Goal: Task Accomplishment & Management: Manage account settings

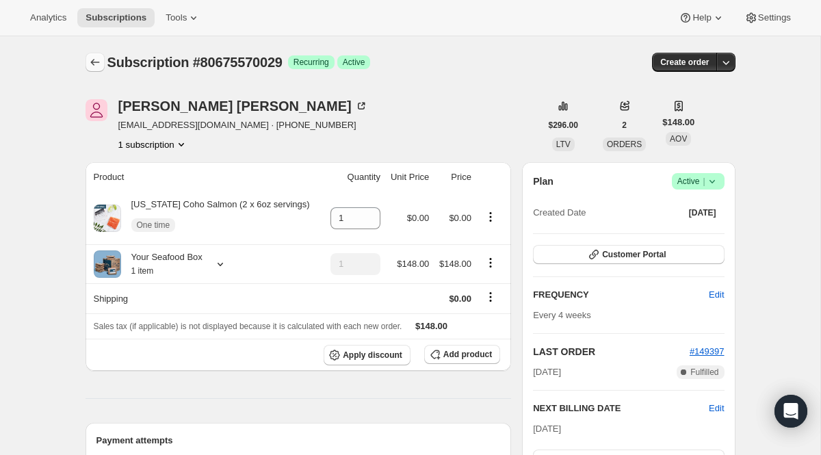
click at [96, 59] on icon "Subscriptions" at bounding box center [95, 62] width 14 height 14
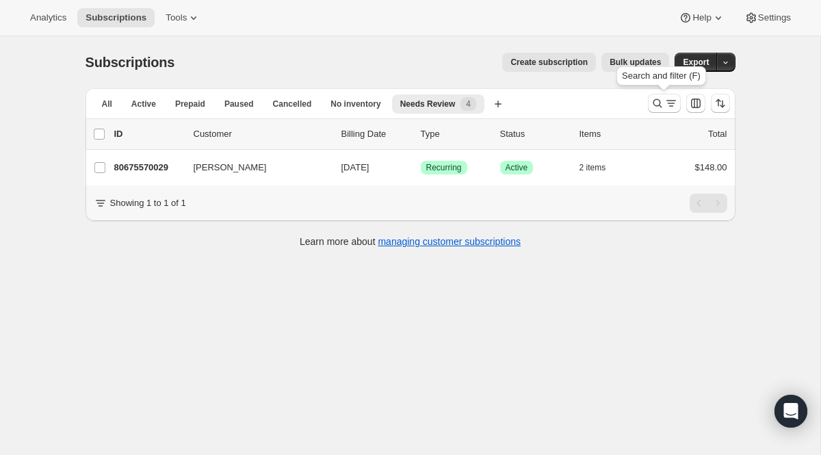
click at [648, 112] on div at bounding box center [664, 103] width 33 height 19
click at [665, 106] on icon "Search and filter results" at bounding box center [671, 103] width 14 height 14
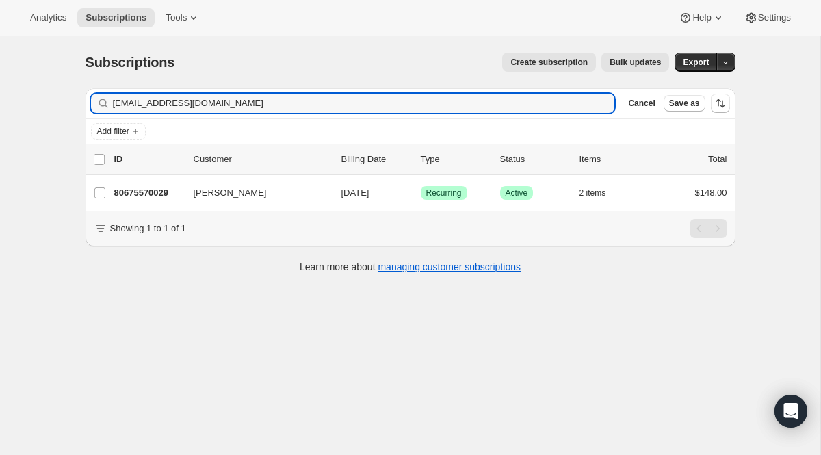
drag, startPoint x: 255, startPoint y: 112, endPoint x: 44, endPoint y: 93, distance: 211.6
click at [44, 93] on div "Subscriptions. This page is ready Subscriptions Create subscription Bulk update…" at bounding box center [410, 263] width 820 height 455
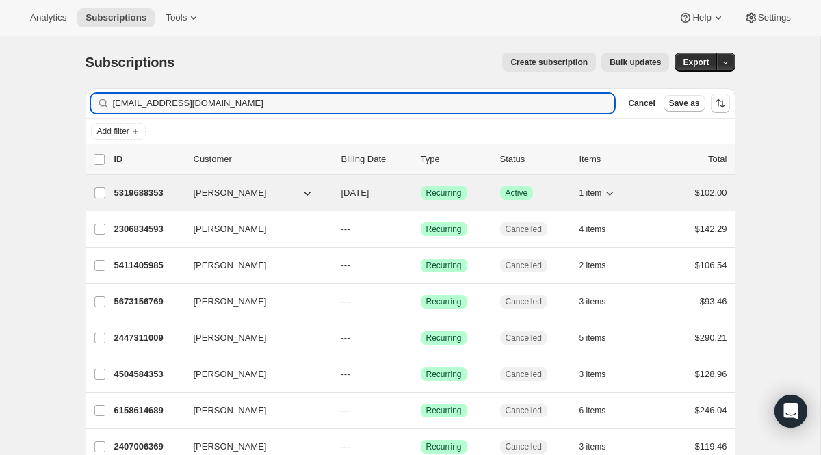
type input "[EMAIL_ADDRESS][DOMAIN_NAME]"
click at [432, 195] on span "Recurring" at bounding box center [444, 193] width 36 height 11
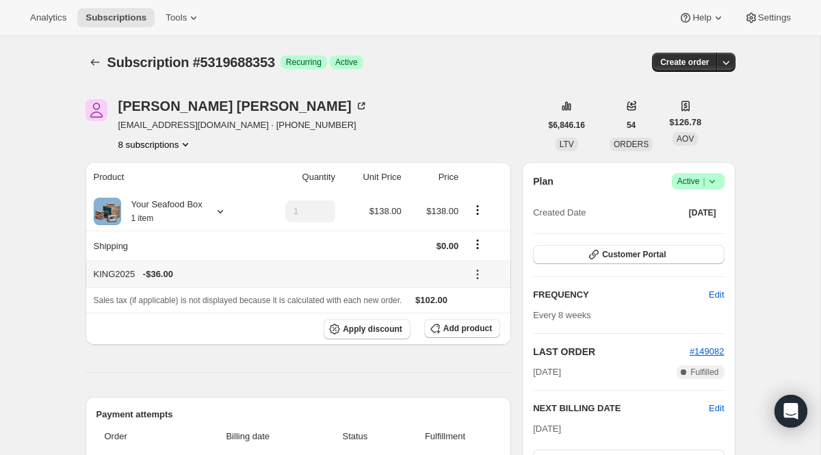
click at [480, 274] on icon at bounding box center [478, 275] width 14 height 14
click at [478, 318] on span "Remove" at bounding box center [485, 325] width 33 height 14
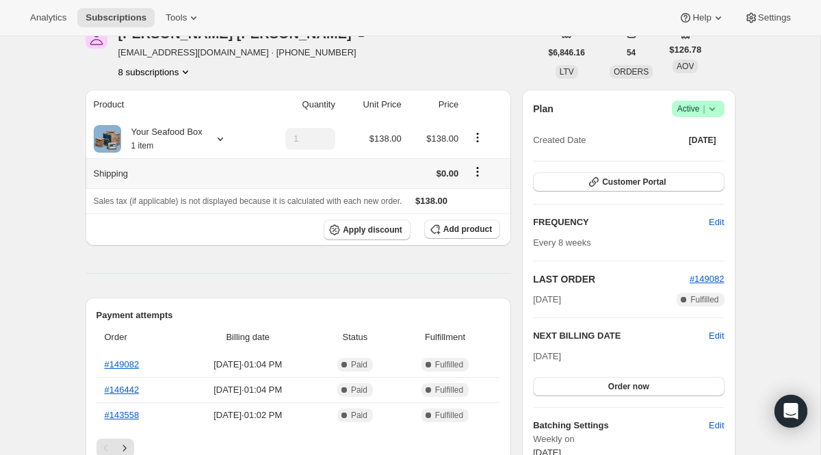
scroll to position [117, 0]
